Goal: Navigation & Orientation: Find specific page/section

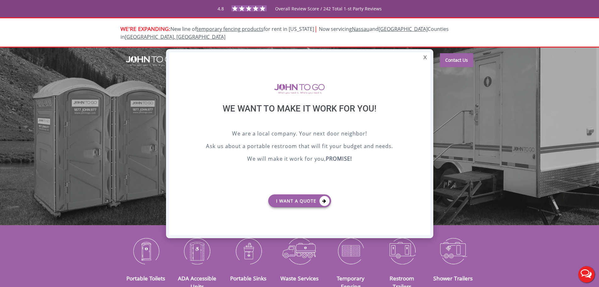
click at [423, 57] on div "X" at bounding box center [425, 57] width 10 height 11
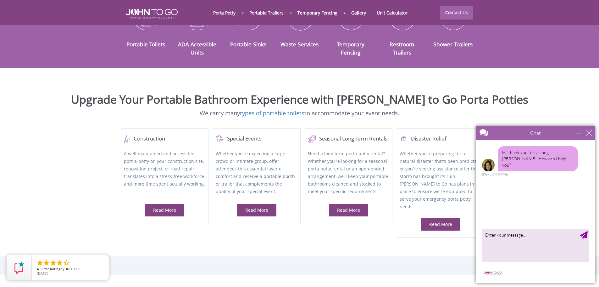
scroll to position [277, 0]
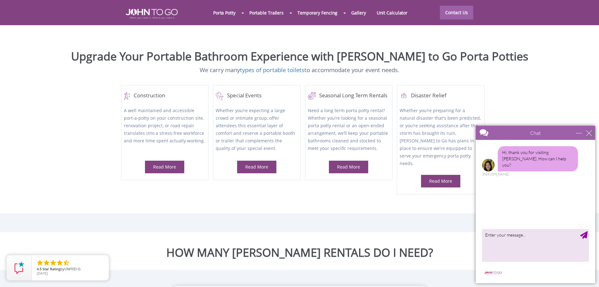
click at [587, 131] on div "close" at bounding box center [589, 133] width 6 height 6
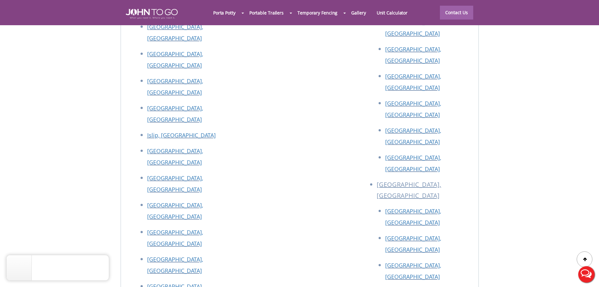
scroll to position [2830, 0]
